Goal: Task Accomplishment & Management: Use online tool/utility

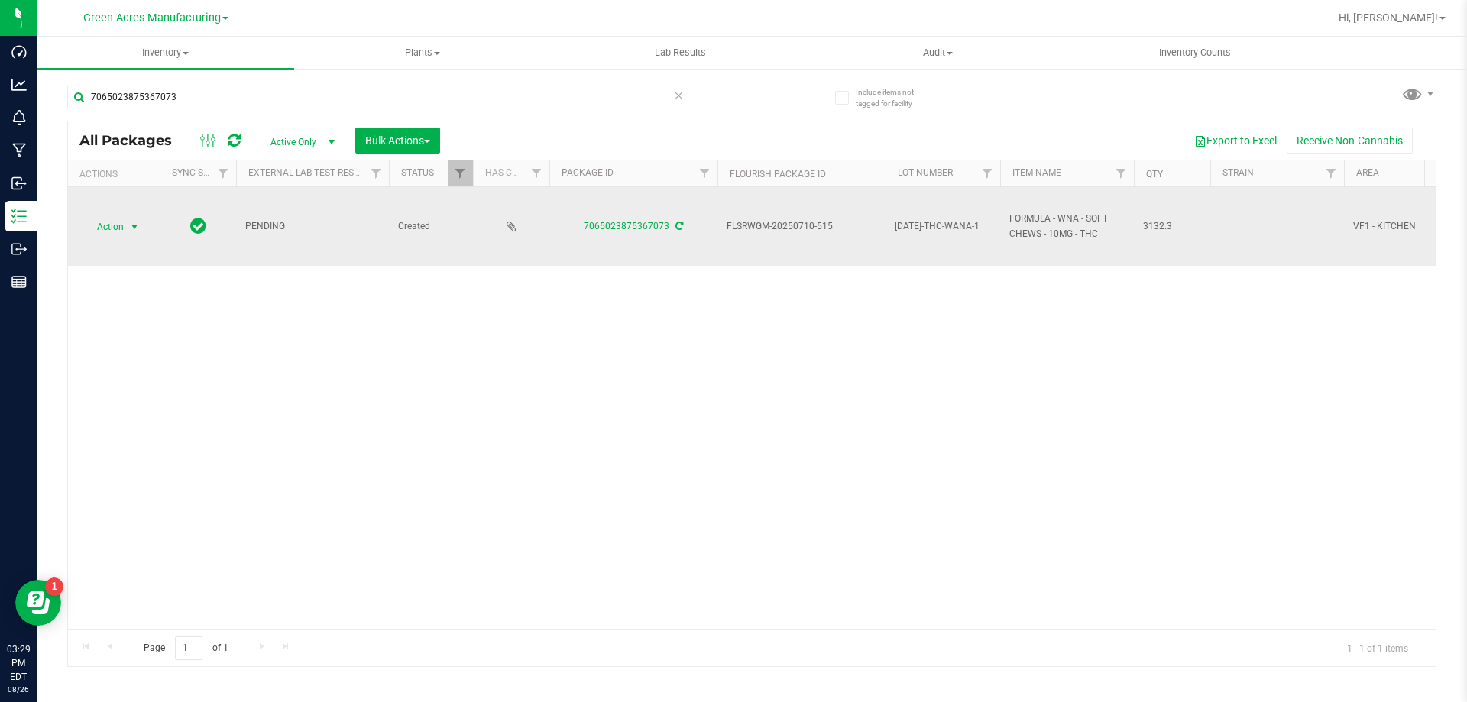
click at [119, 233] on span "Action" at bounding box center [103, 226] width 41 height 21
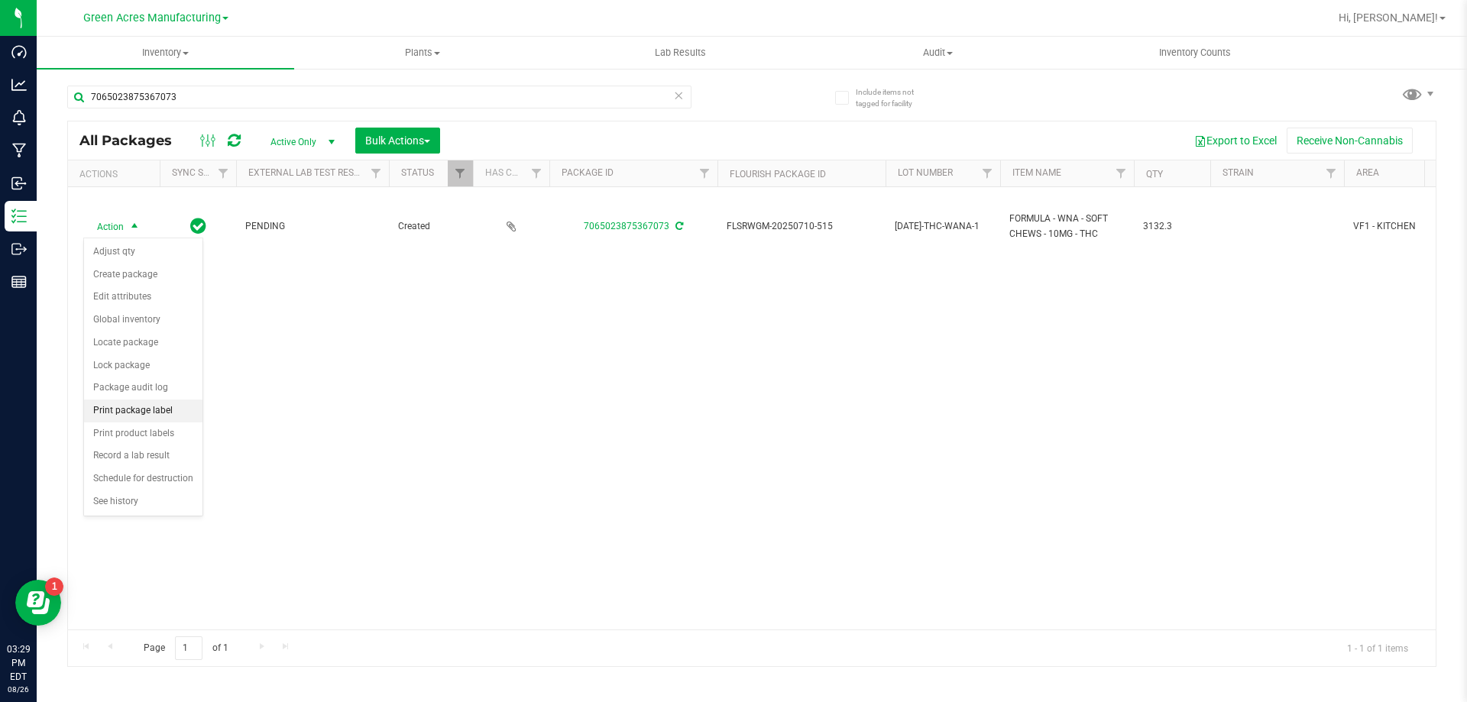
click at [127, 417] on li "Print package label" at bounding box center [143, 411] width 118 height 23
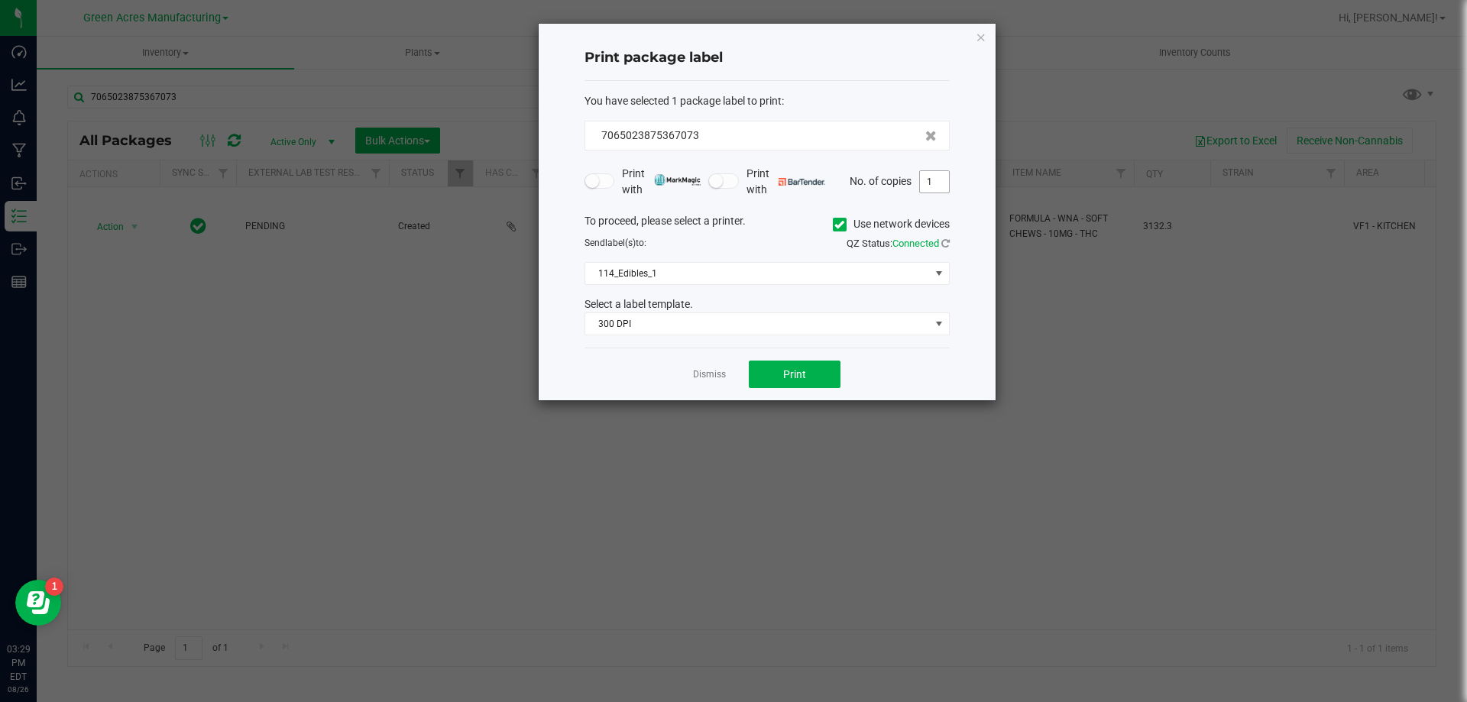
click at [939, 187] on input "1" at bounding box center [934, 181] width 29 height 21
type input "2"
click at [786, 362] on button "Print" at bounding box center [795, 375] width 92 height 28
click at [721, 375] on link "Dismiss" at bounding box center [709, 374] width 33 height 13
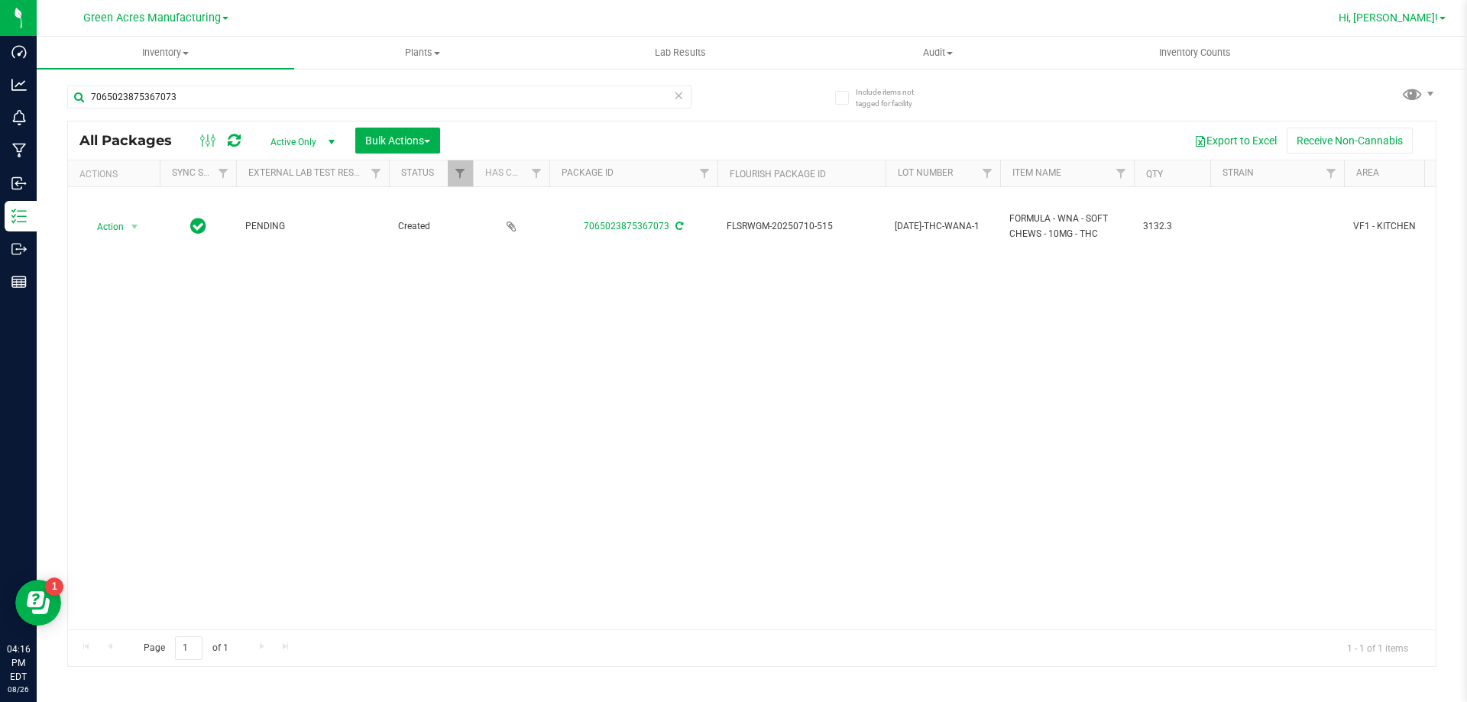
click at [1419, 21] on span "Hi, [PERSON_NAME]!" at bounding box center [1388, 17] width 99 height 12
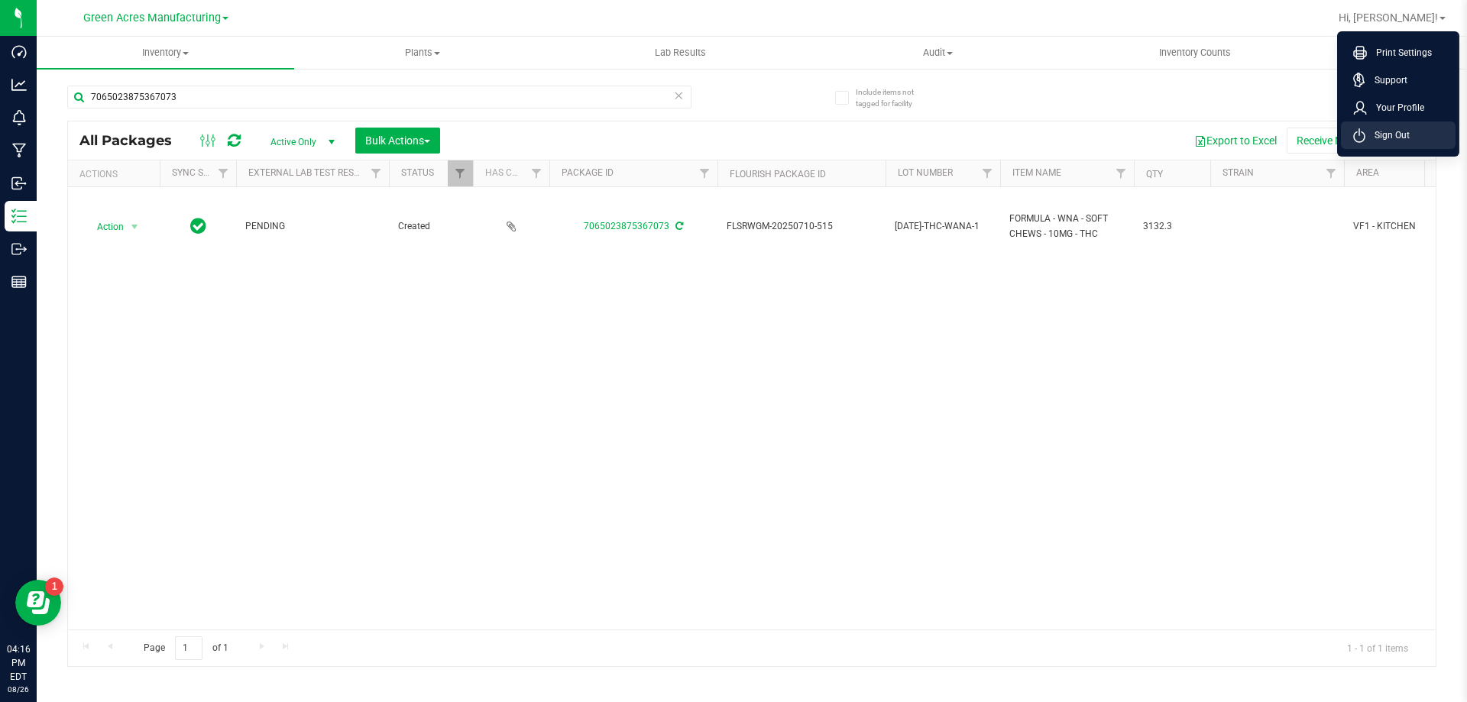
click at [1408, 138] on span "Sign Out" at bounding box center [1388, 135] width 44 height 15
